Goal: Information Seeking & Learning: Find specific fact

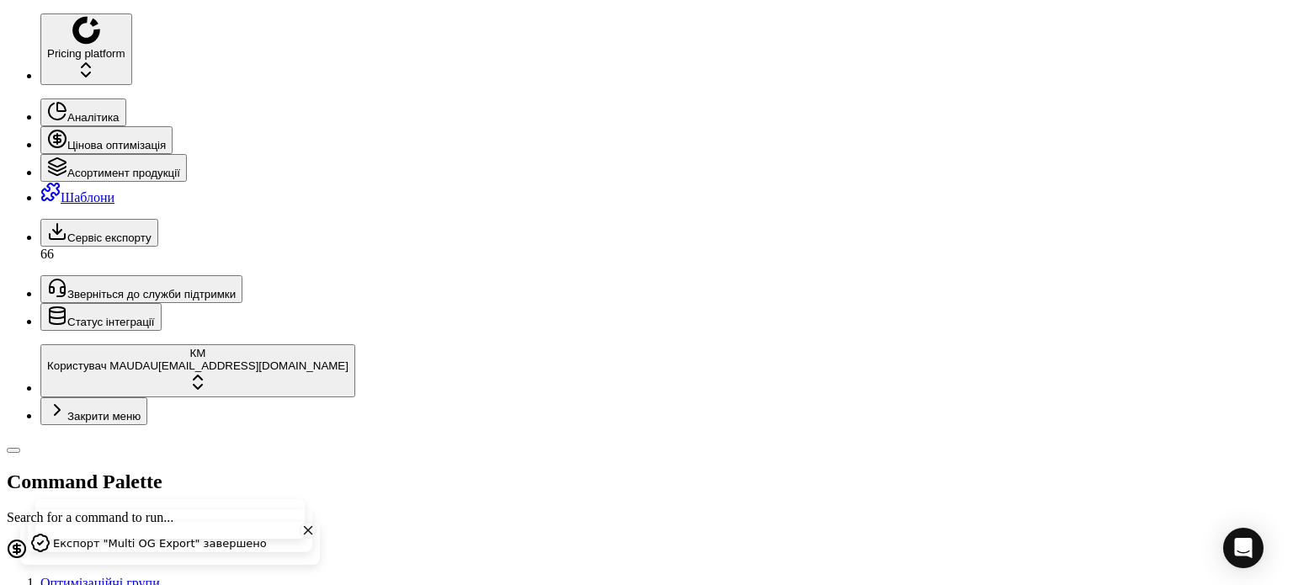
drag, startPoint x: 92, startPoint y: 62, endPoint x: 0, endPoint y: 61, distance: 91.8
click at [7, 61] on div "Pricing platform Аналітика Цінова оптимізація Асортимент продукції Шаблони Серв…" at bounding box center [647, 591] width 1280 height 1157
paste input "96506"
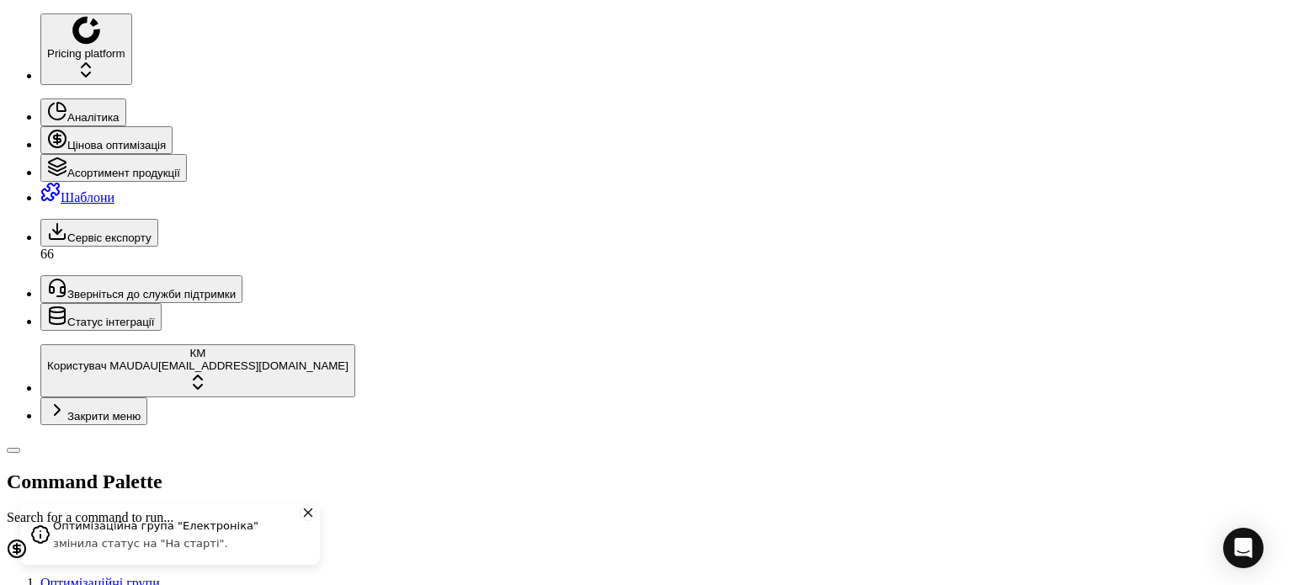
drag, startPoint x: 210, startPoint y: 53, endPoint x: 47, endPoint y: 53, distance: 162.5
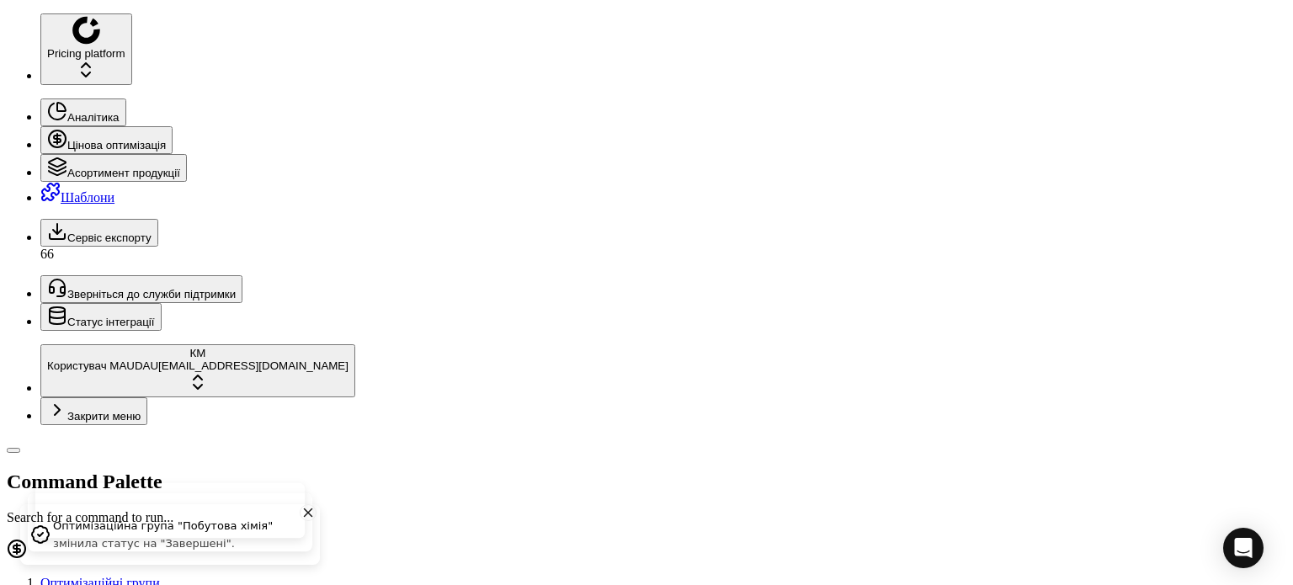
paste input "438154"
type input "438154"
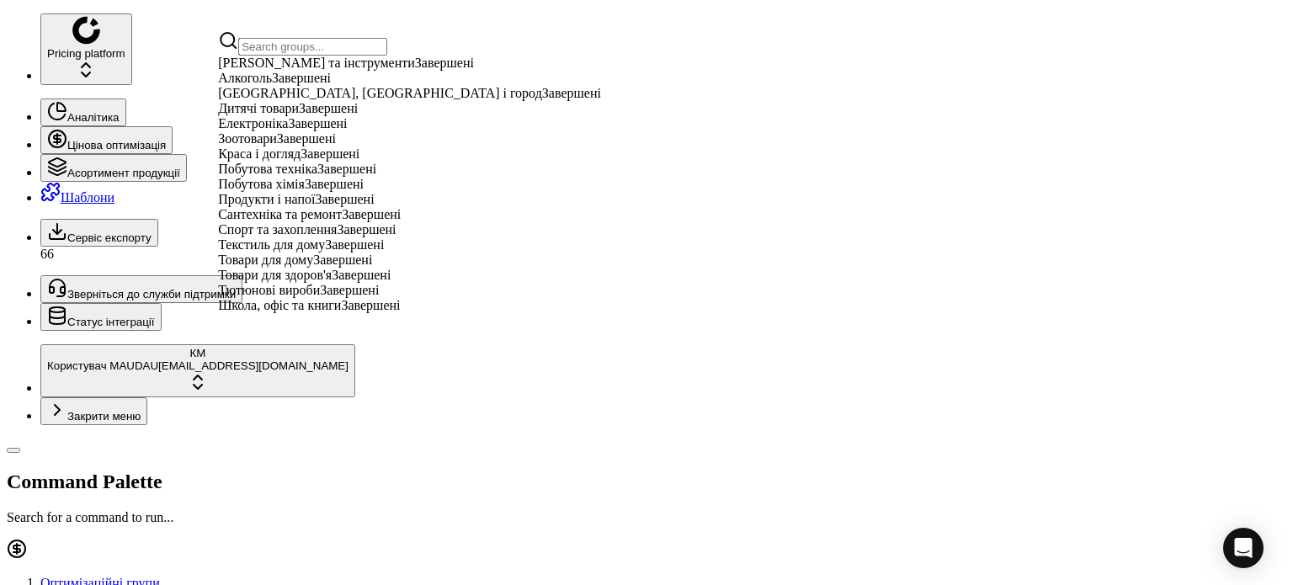
click at [281, 115] on span "Дитячі товари" at bounding box center [258, 108] width 81 height 14
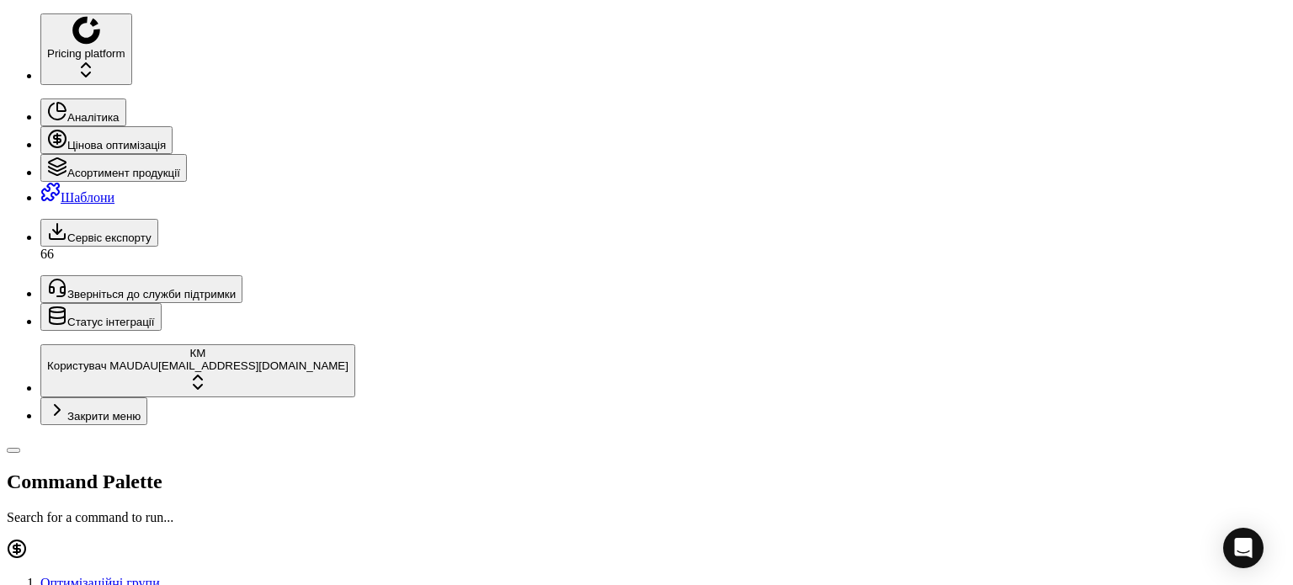
paste input "438154"
type input "438154"
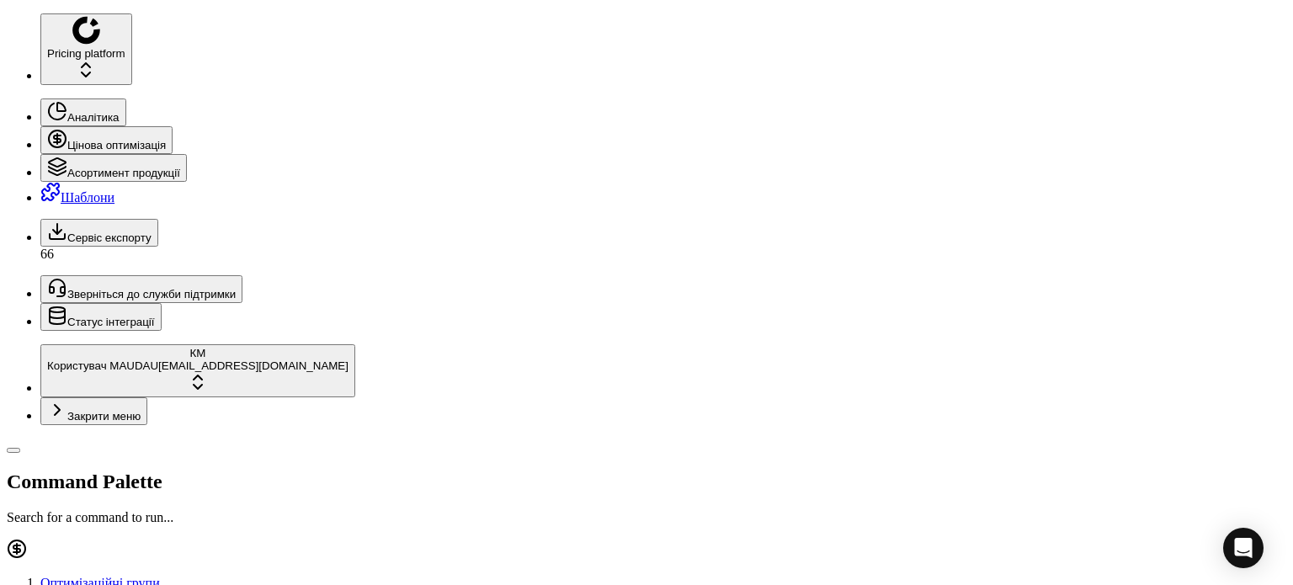
drag, startPoint x: 1265, startPoint y: 26, endPoint x: 1229, endPoint y: 35, distance: 36.4
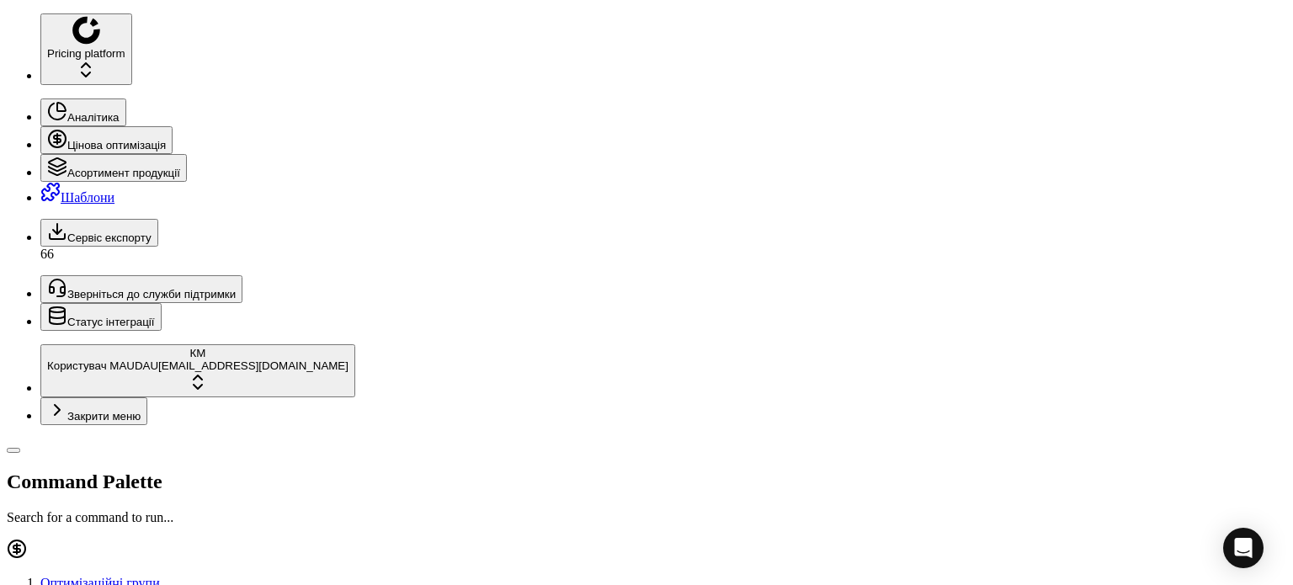
scroll to position [0, 0]
drag, startPoint x: 147, startPoint y: 51, endPoint x: 8, endPoint y: 53, distance: 138.9
click at [8, 53] on div "Pricing platform Аналітика Цінова оптимізація Асортимент продукції Шаблони Серв…" at bounding box center [647, 591] width 1280 height 1157
